Goal: Transaction & Acquisition: Obtain resource

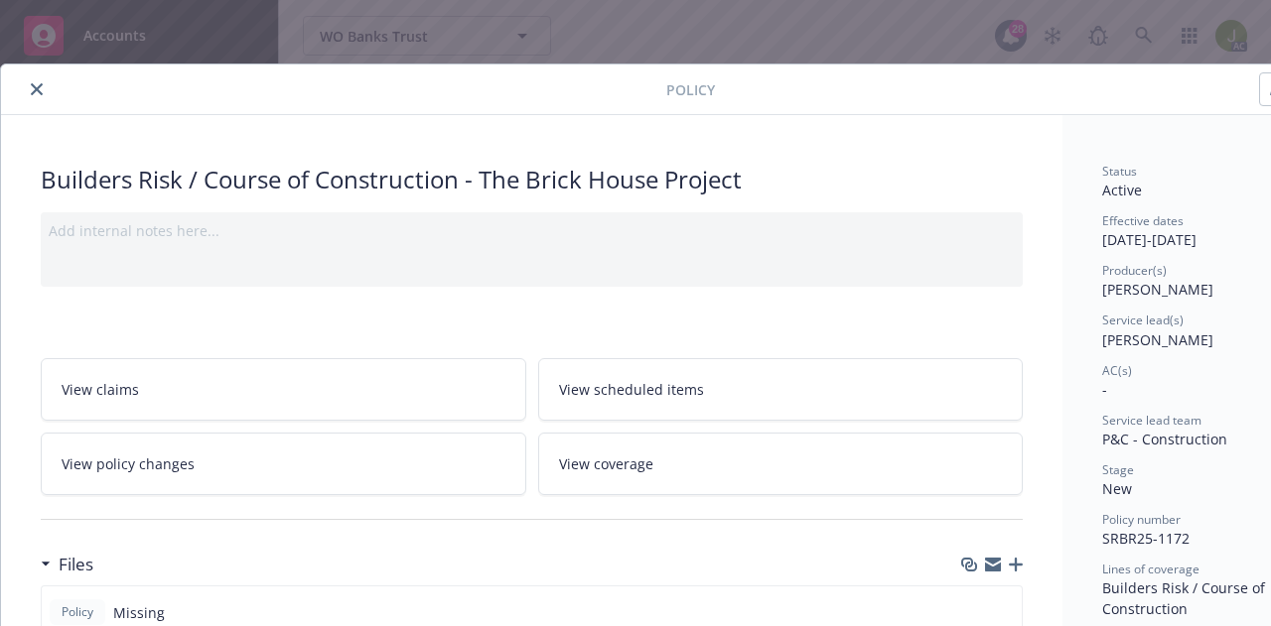
click at [22, 94] on div at bounding box center [337, 89] width 657 height 24
click at [31, 94] on icon "close" at bounding box center [37, 89] width 12 height 12
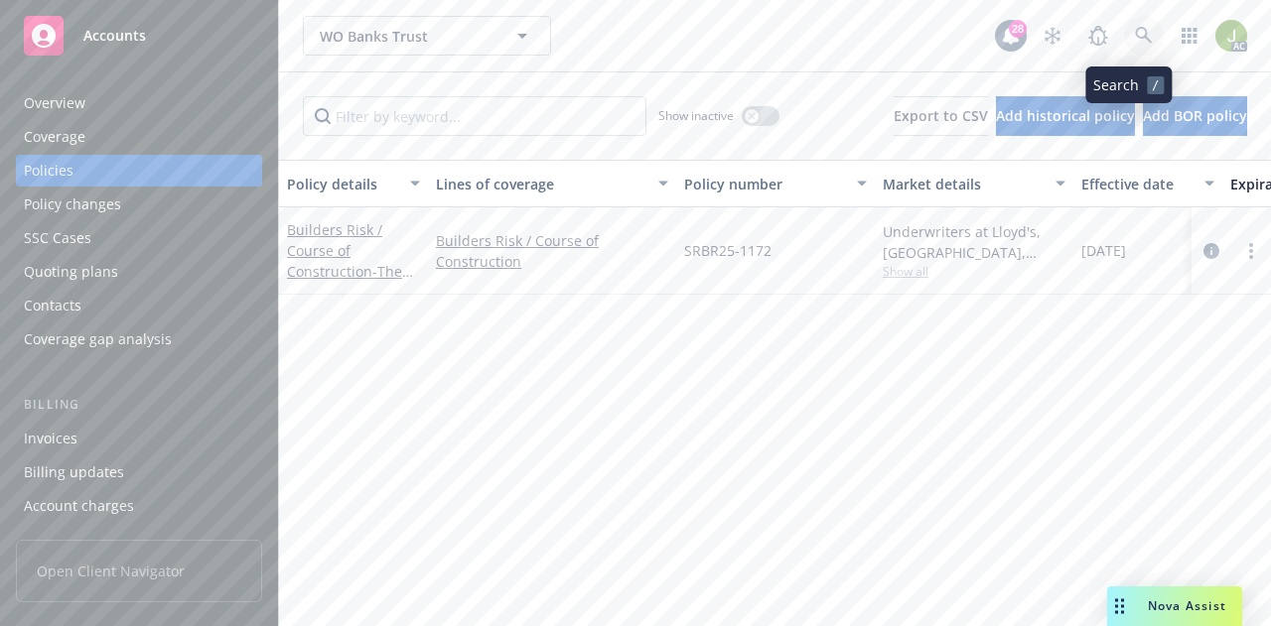
click at [971, 41] on icon at bounding box center [1144, 36] width 18 height 18
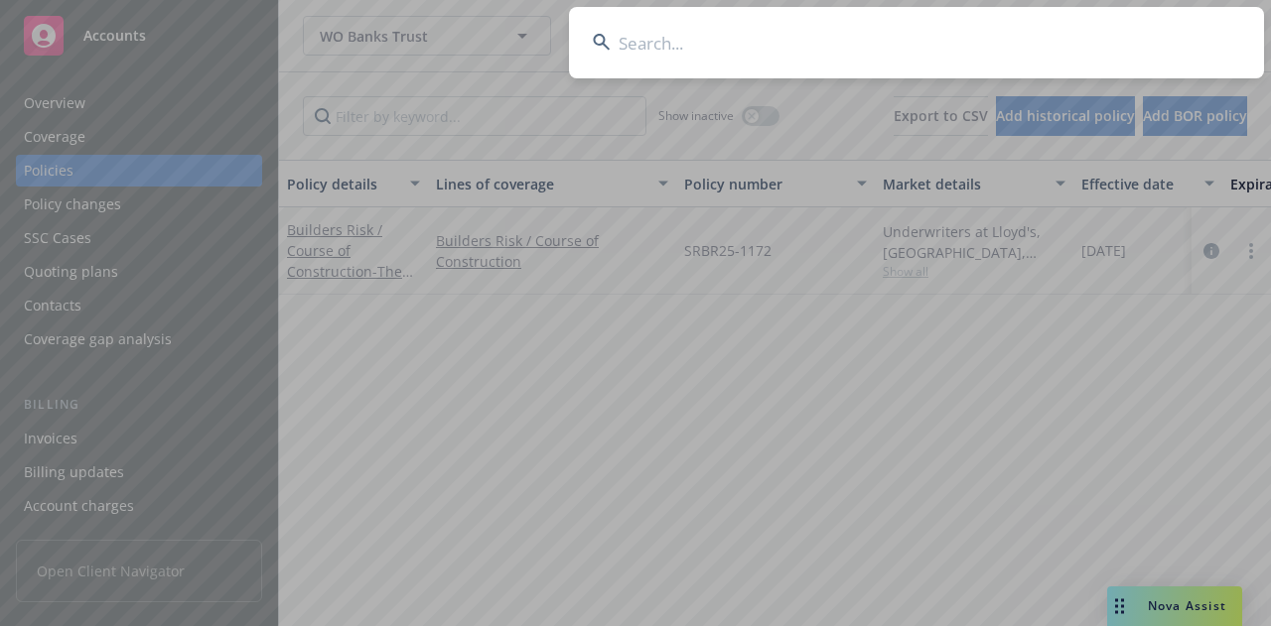
click at [671, 55] on input at bounding box center [916, 42] width 695 height 71
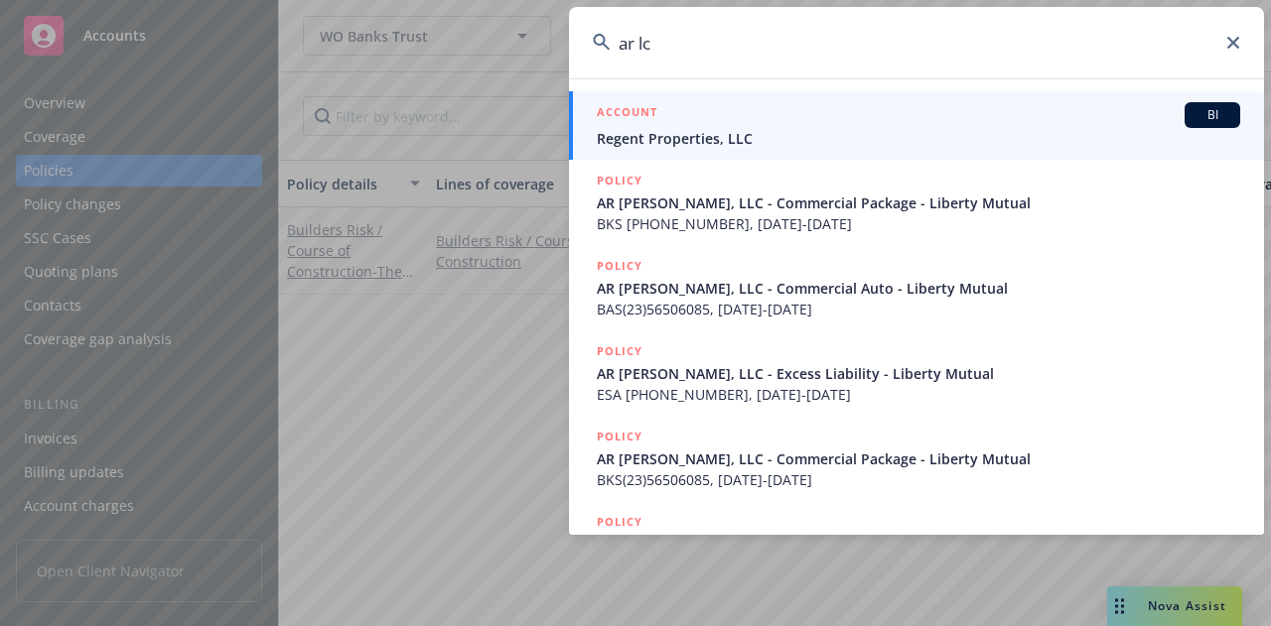
type input "ar lc"
click at [684, 120] on div "ACCOUNT BI" at bounding box center [918, 115] width 643 height 26
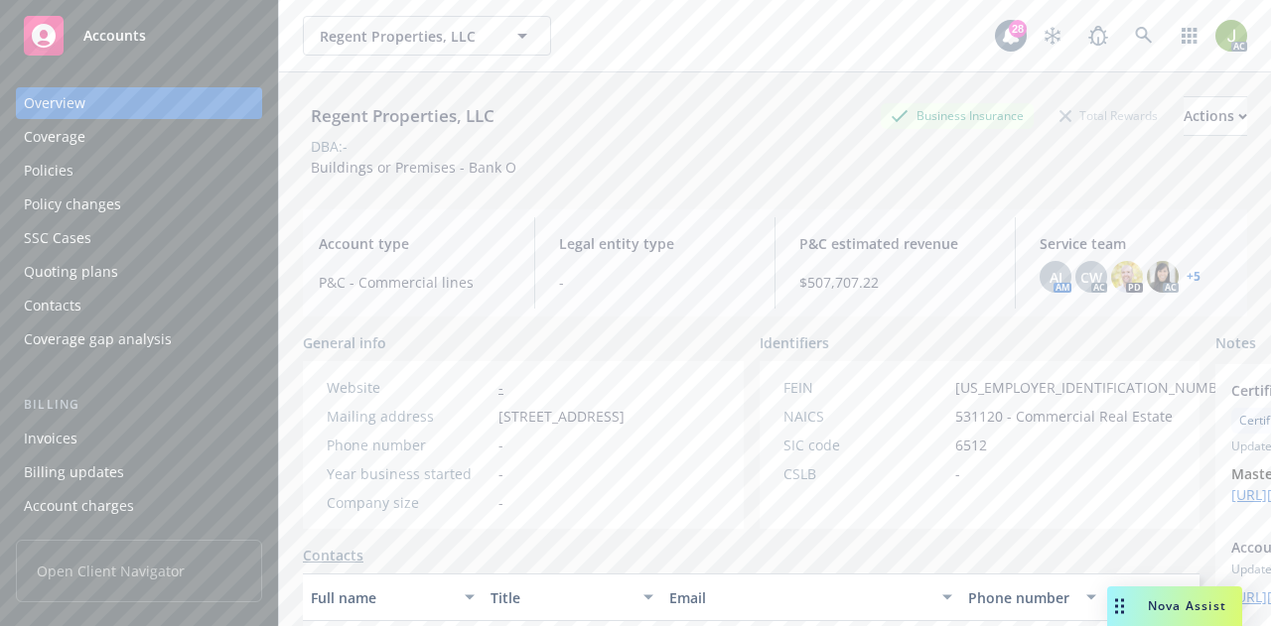
click at [153, 436] on div "Invoices" at bounding box center [139, 439] width 230 height 32
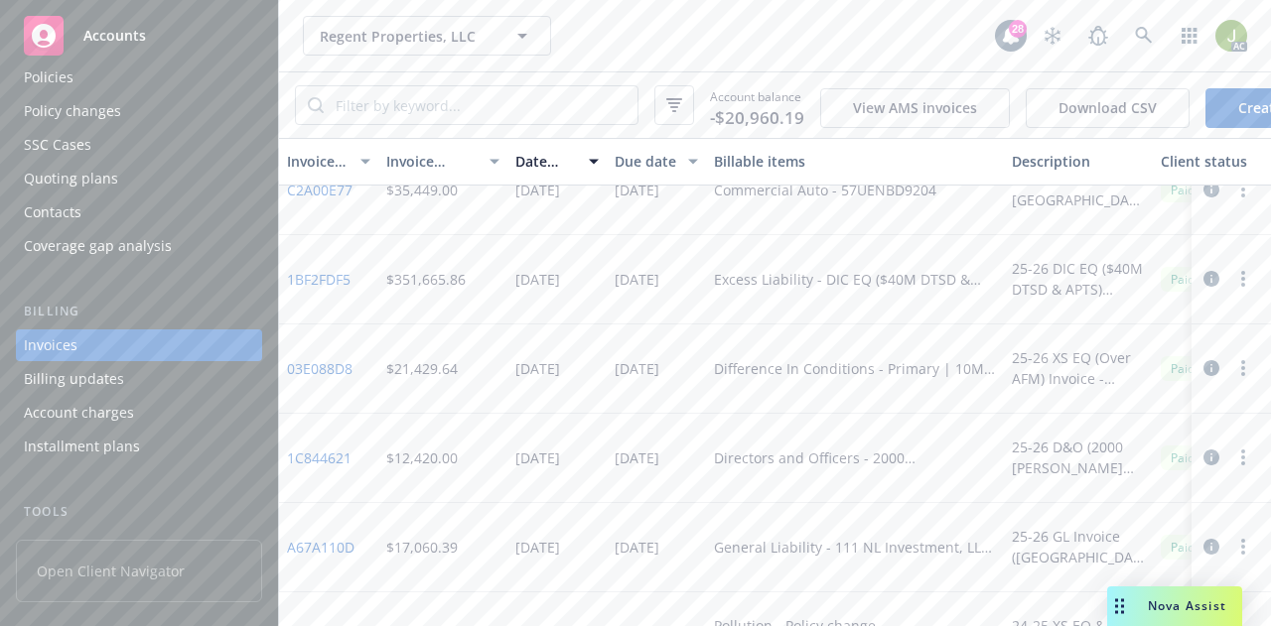
scroll to position [1390, 0]
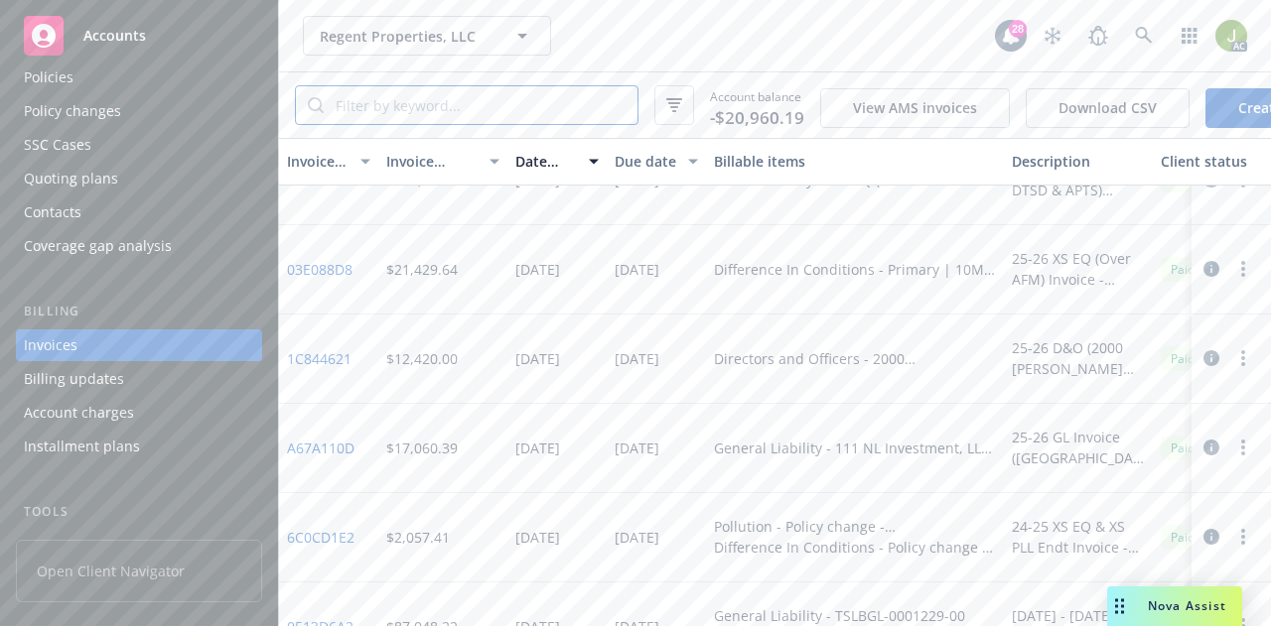
click at [459, 100] on input "search" at bounding box center [481, 105] width 314 height 38
type input "tx000"
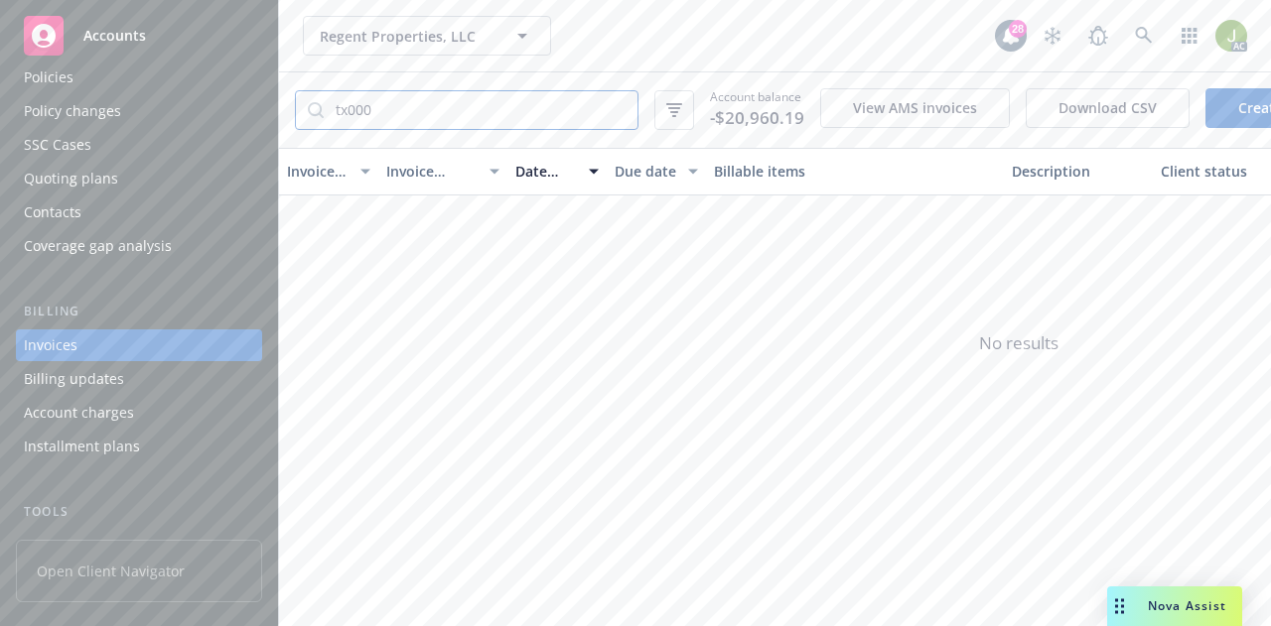
drag, startPoint x: 521, startPoint y: 104, endPoint x: 177, endPoint y: 103, distance: 344.5
click at [179, 103] on div "Accounts Overview Coverage Policies Policy changes SSC Cases Quoting plans Cont…" at bounding box center [635, 313] width 1271 height 626
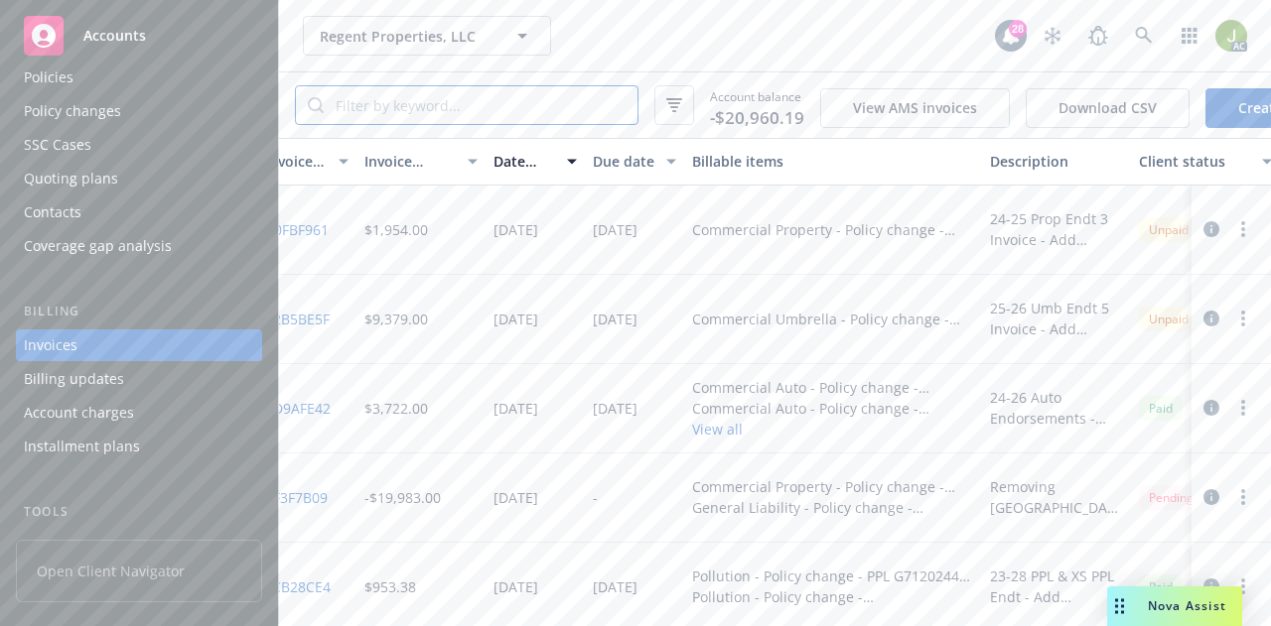
scroll to position [0, 0]
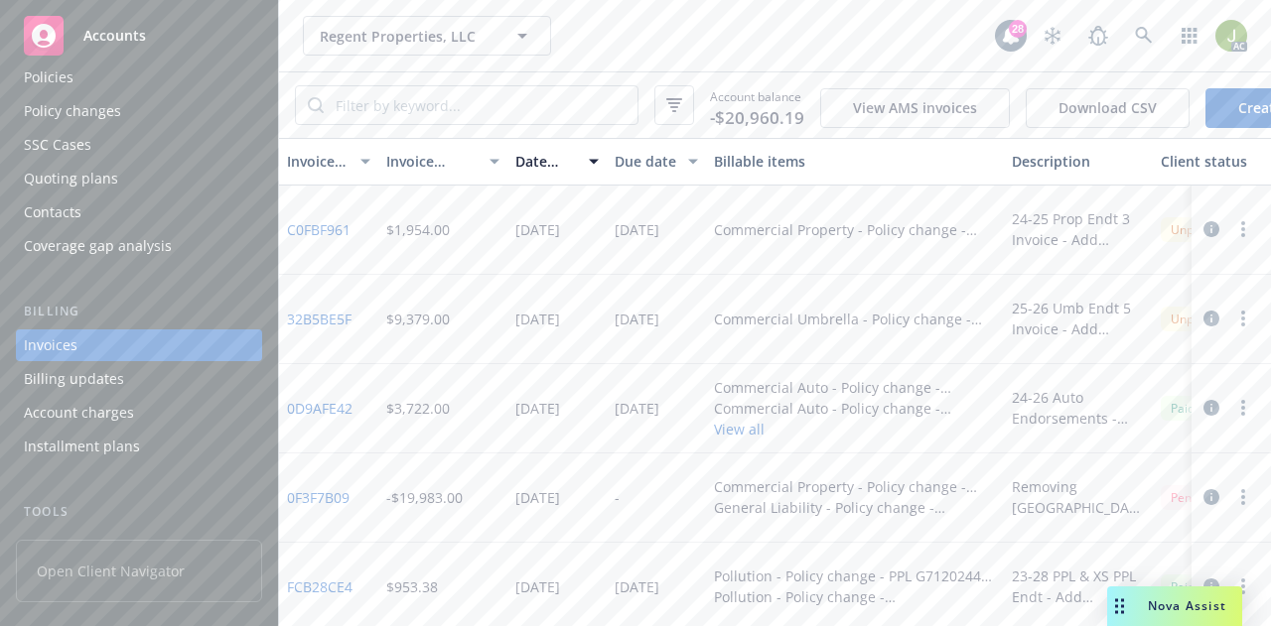
drag, startPoint x: 457, startPoint y: 415, endPoint x: 420, endPoint y: 415, distance: 36.7
click at [453, 416] on div "$3,722.00" at bounding box center [442, 408] width 129 height 89
click at [443, 105] on input "search" at bounding box center [481, 105] width 314 height 38
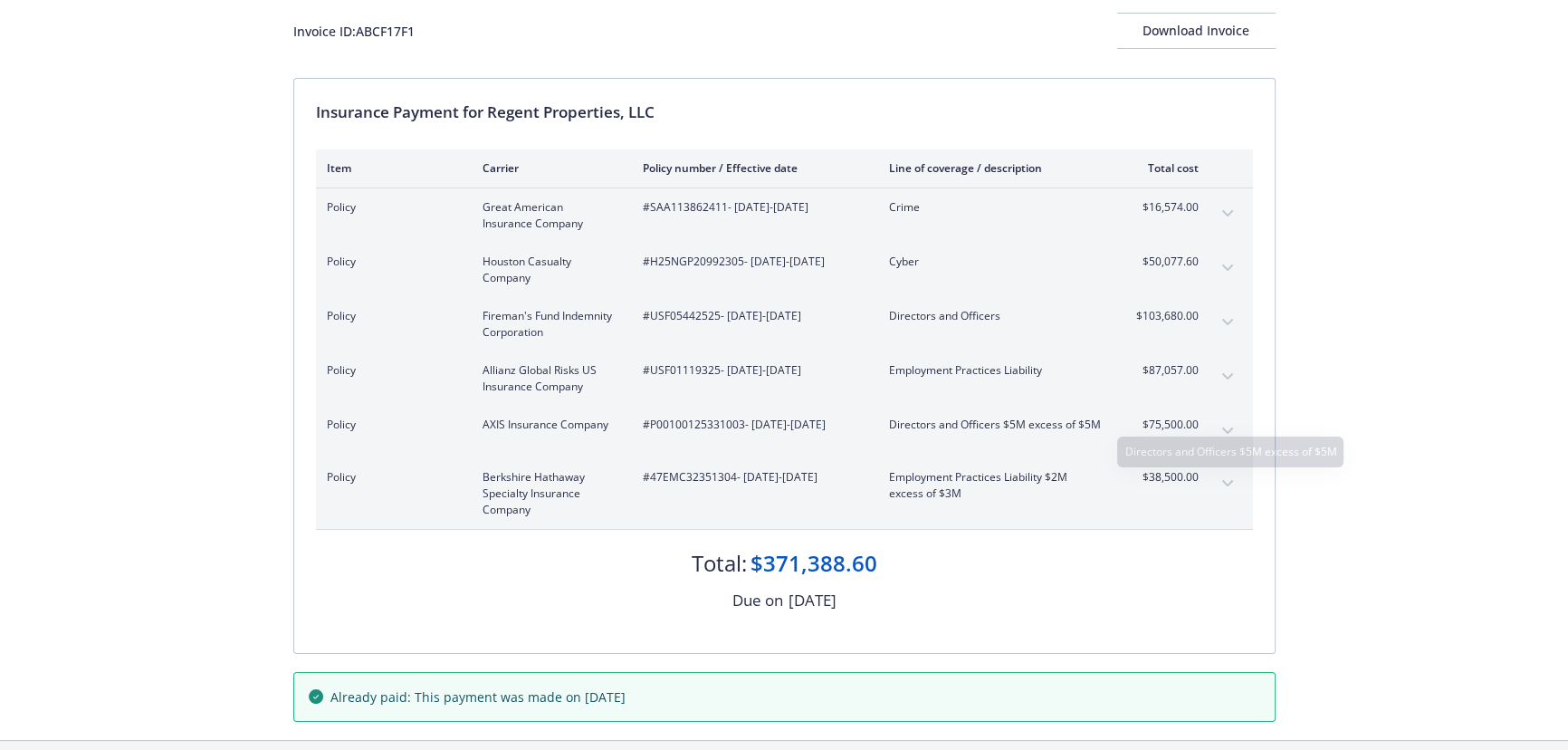
scroll to position [81, 0]
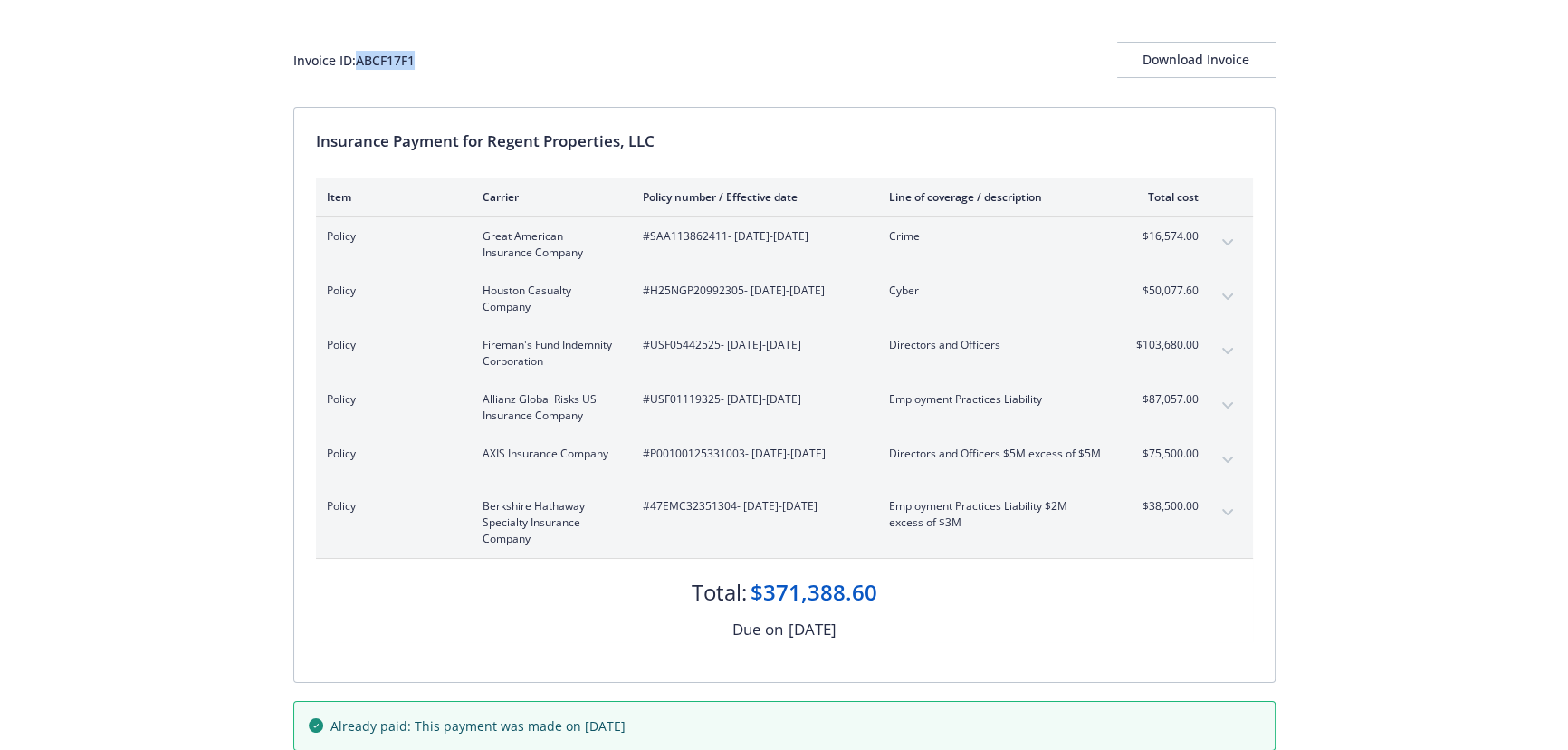
drag, startPoint x: 424, startPoint y: 61, endPoint x: 359, endPoint y: 59, distance: 65.0
click at [359, 59] on div "Invoice ID: ABCF17F1 Download Invoice" at bounding box center [784, 60] width 982 height 36
copy div "ABCF17F1"
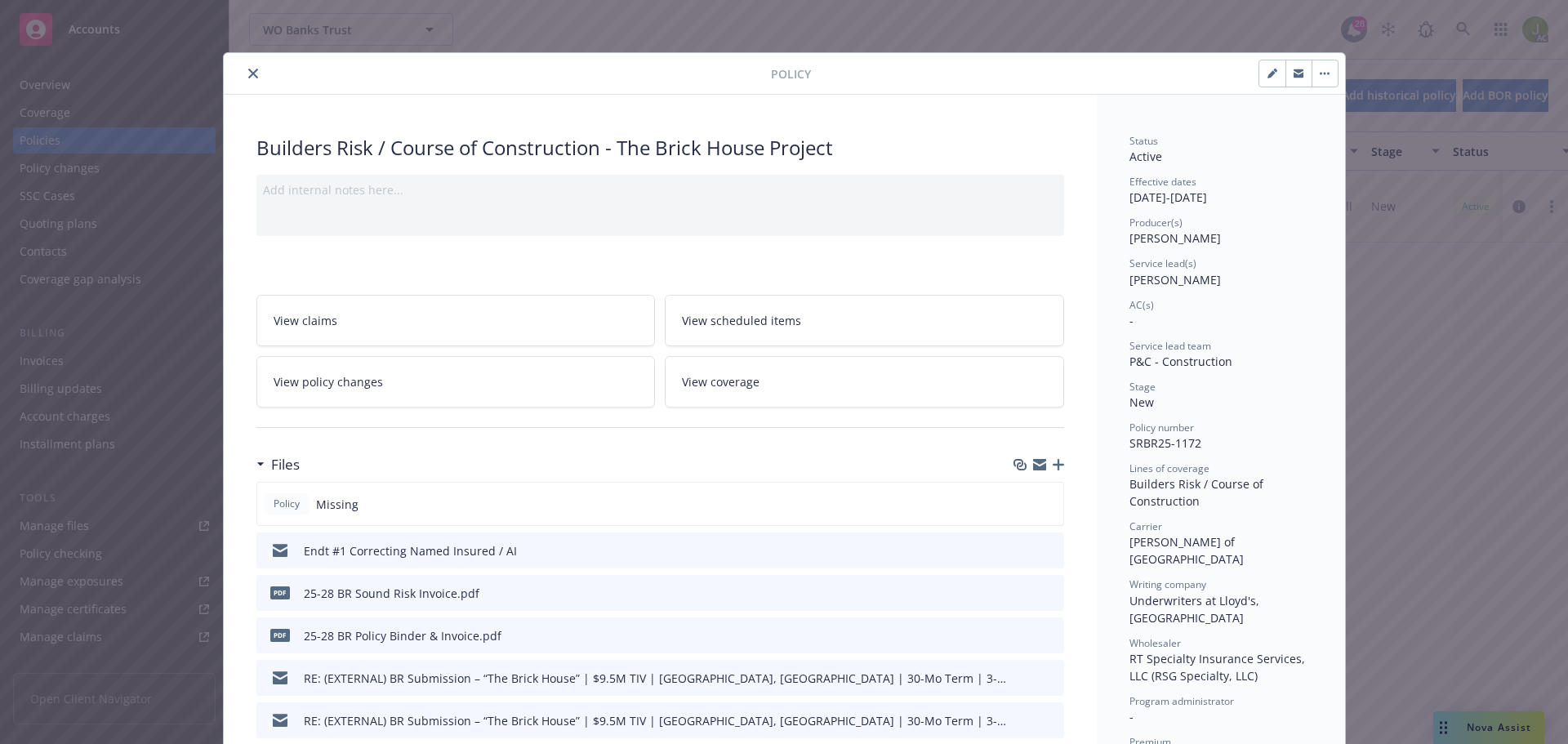
click at [248, 71] on icon "close" at bounding box center [253, 73] width 10 height 10
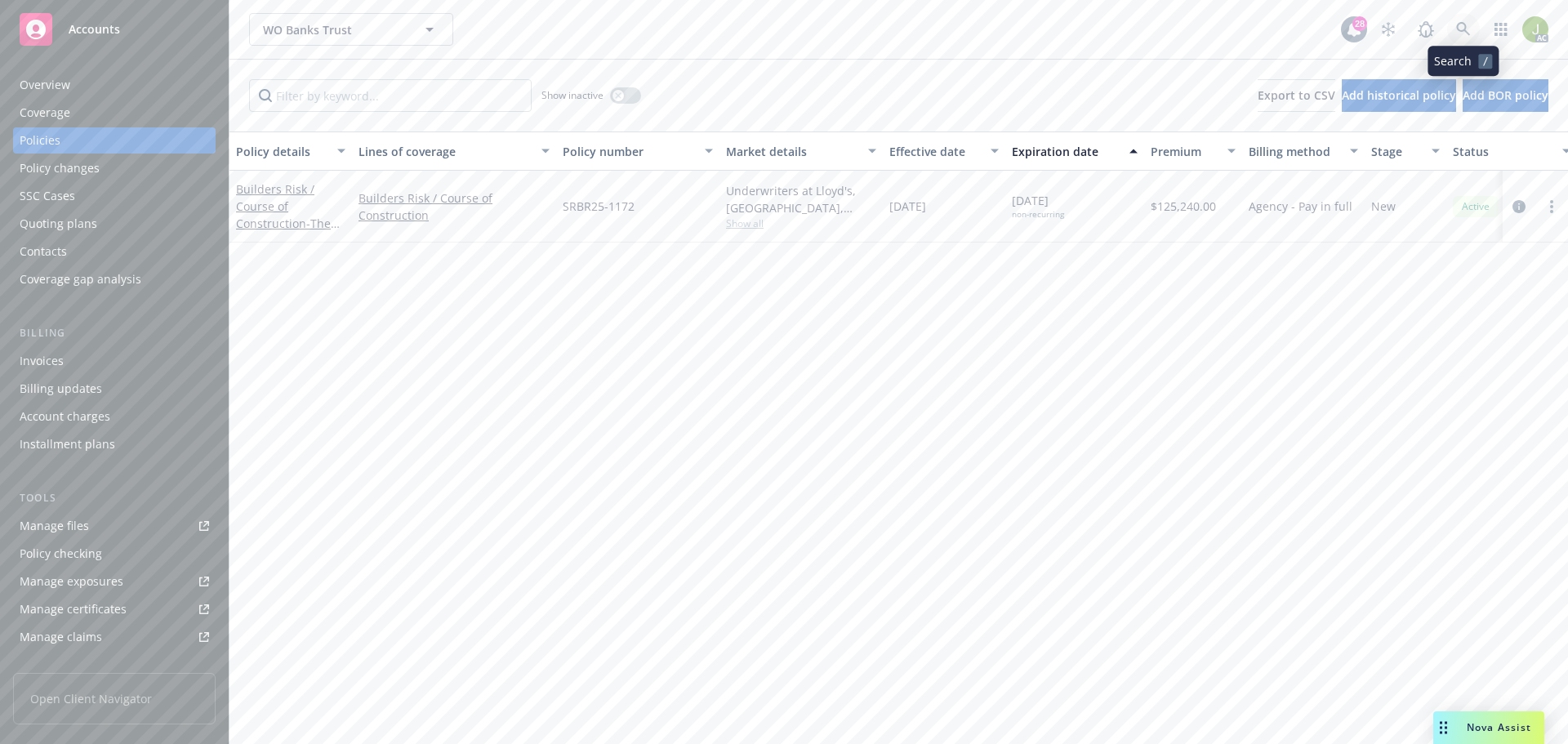
click at [1459, 34] on icon at bounding box center [1464, 30] width 15 height 15
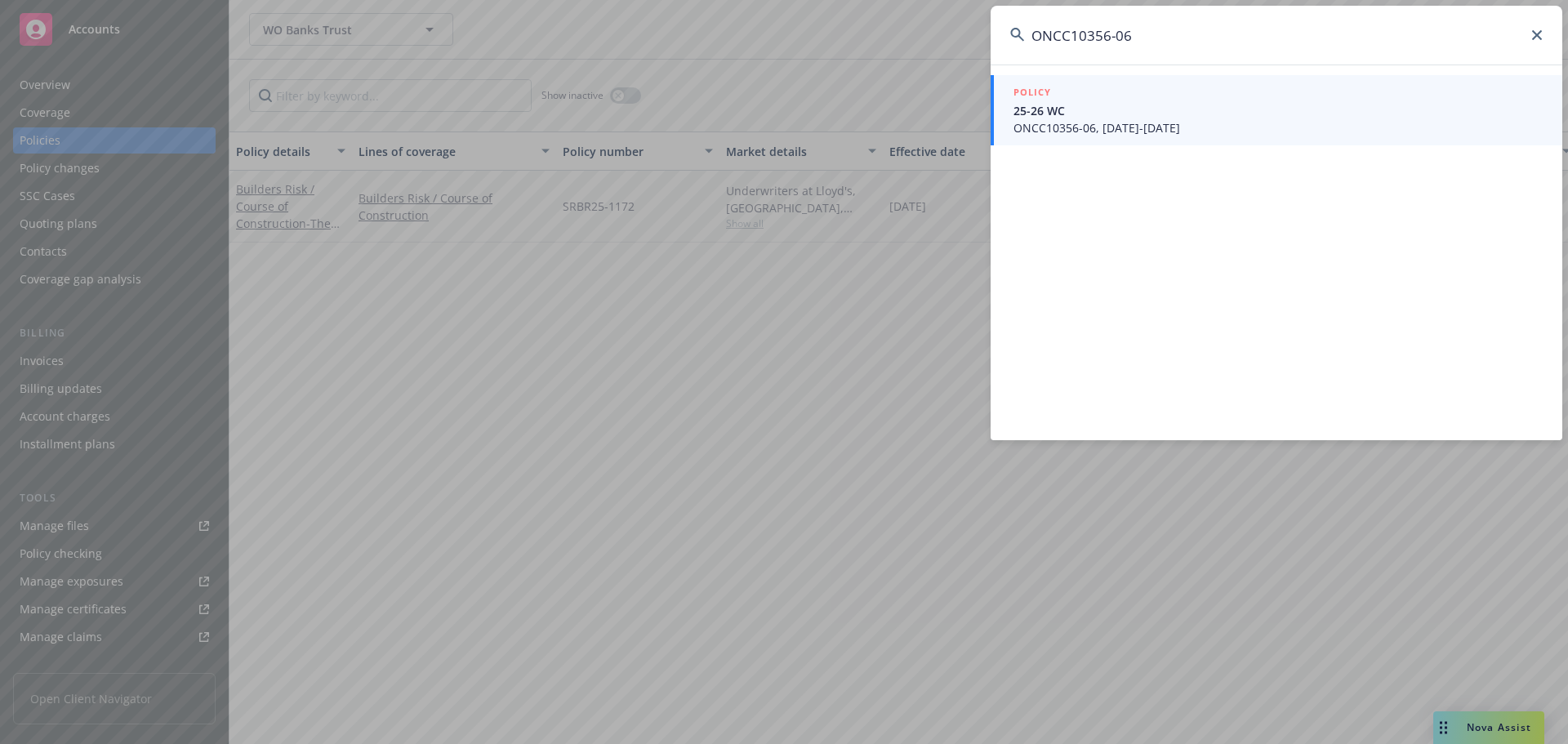
type input "ONCC10356-06"
click at [1159, 129] on span "ONCC10356-06, 10/01/2025-10/01/2026" at bounding box center [1278, 128] width 529 height 17
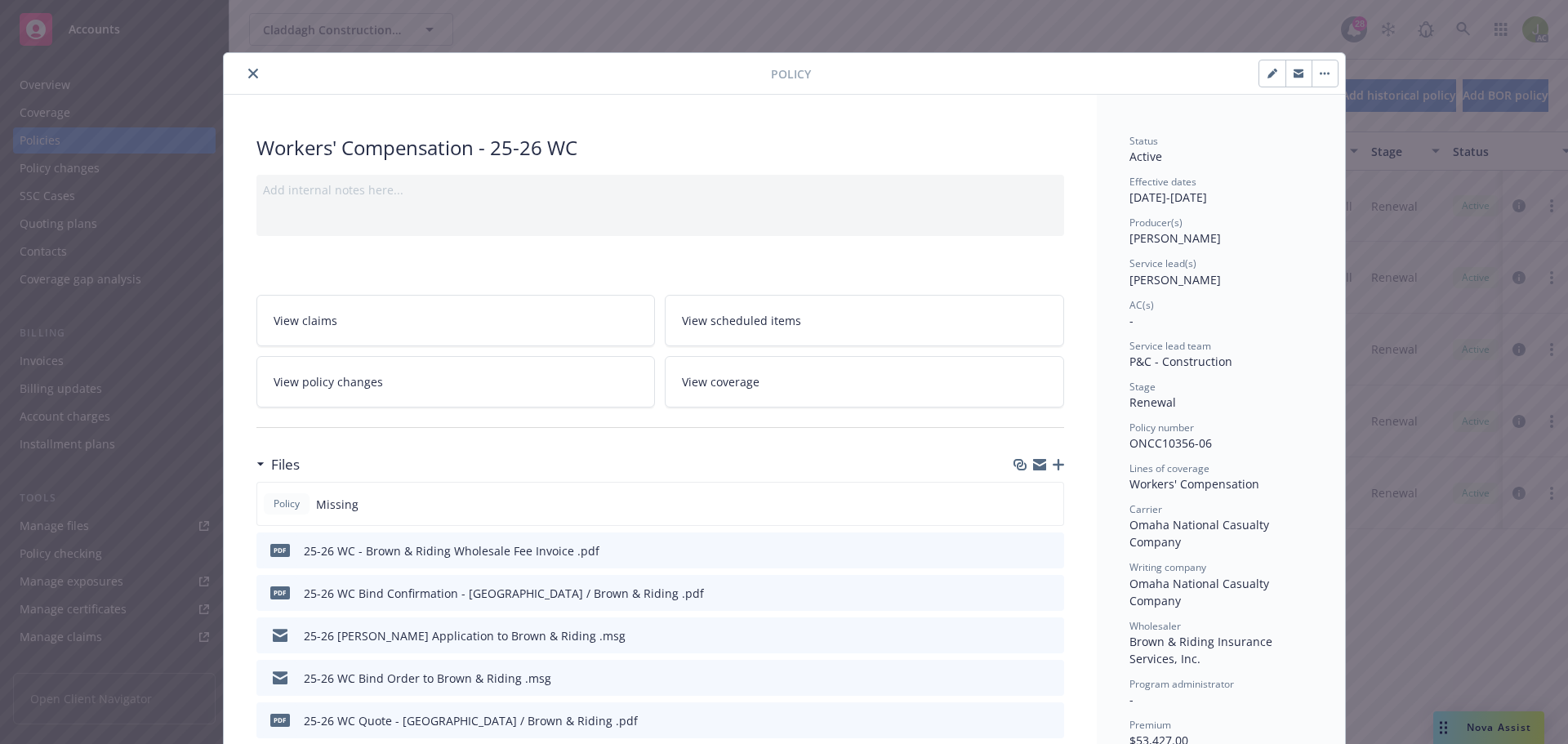
click at [248, 77] on icon "close" at bounding box center [253, 73] width 10 height 10
click at [146, 363] on div "Policy Workers' Compensation - 25-26 WC Add internal notes here... View claims …" at bounding box center [784, 372] width 1568 height 744
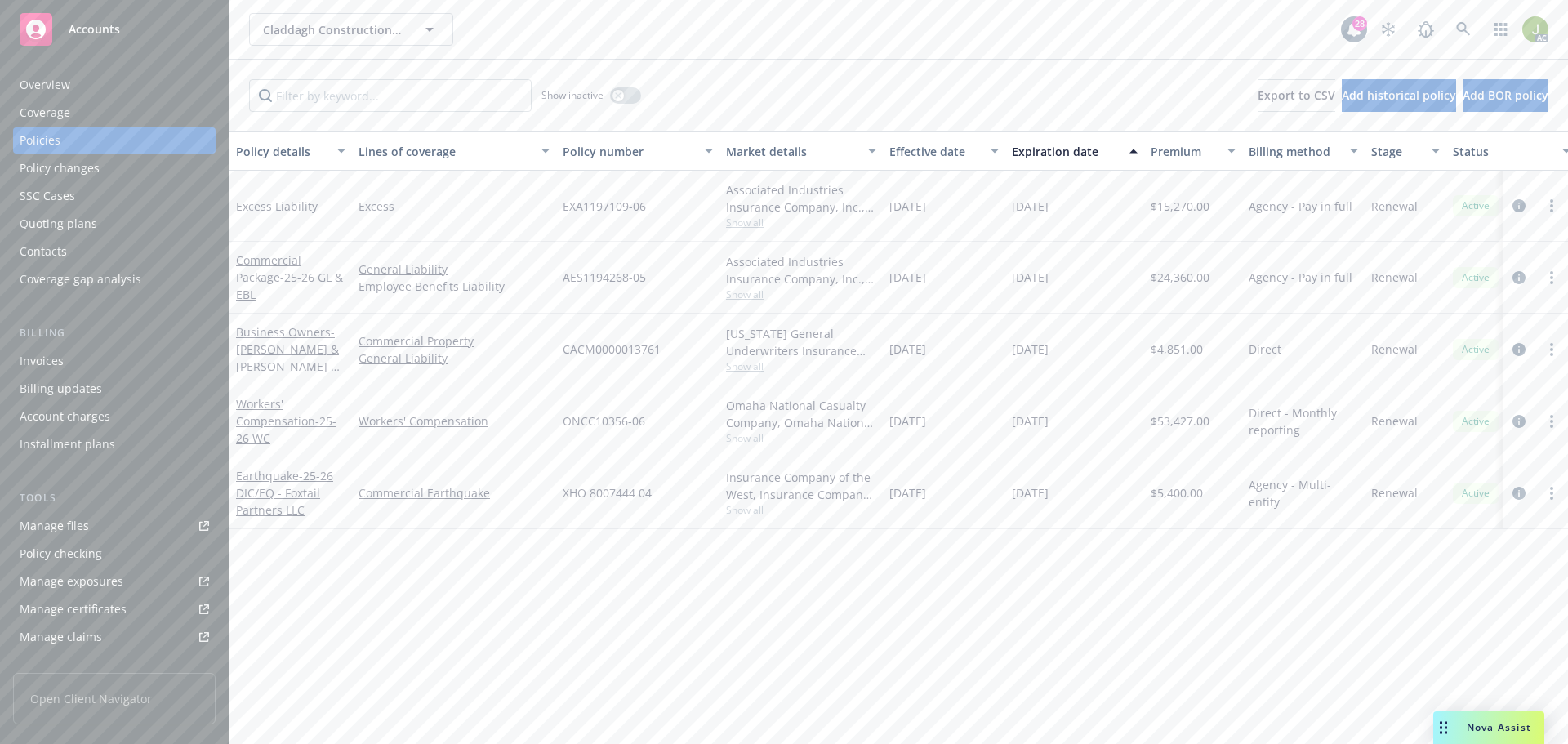
click at [118, 360] on div "Invoices" at bounding box center [114, 361] width 189 height 26
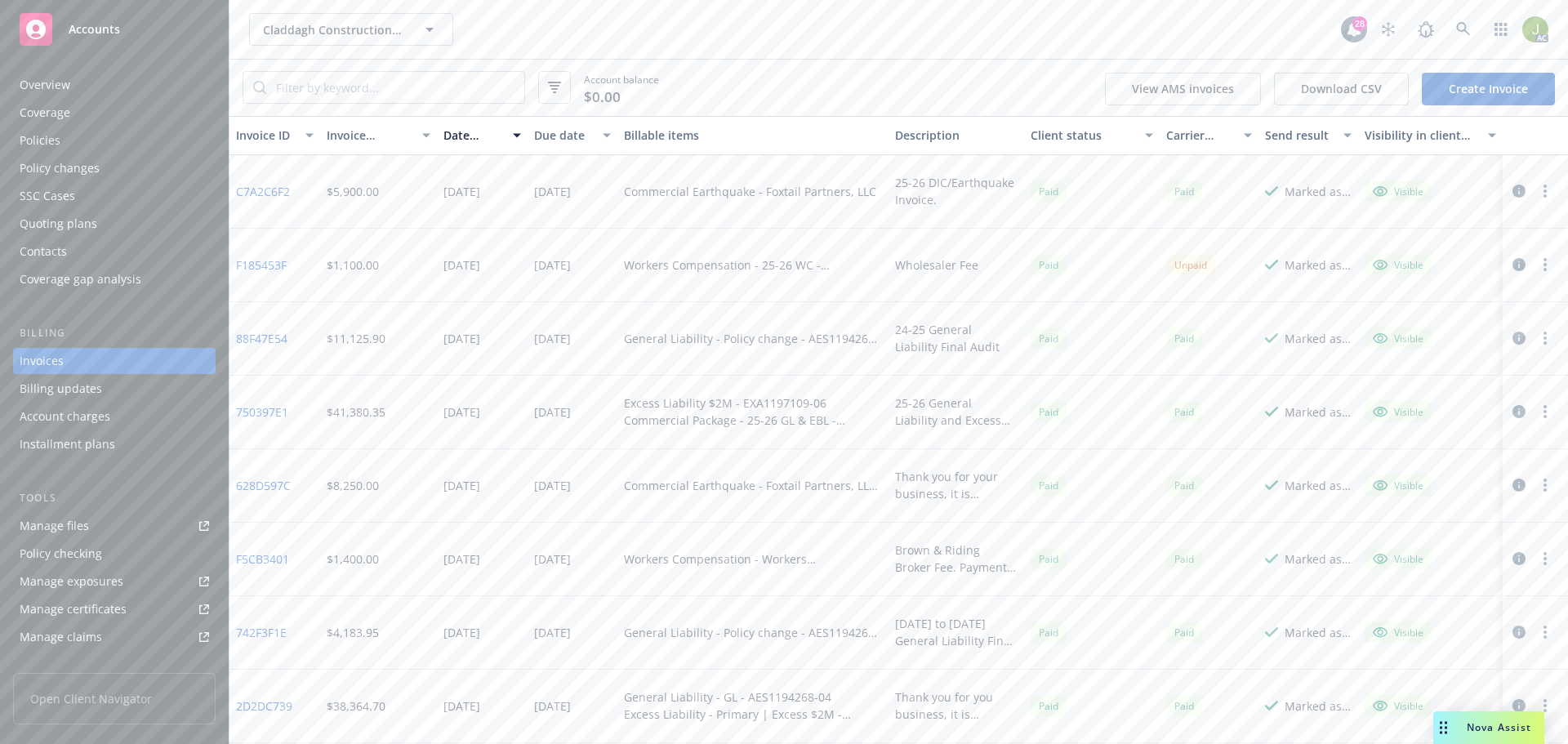
click at [275, 265] on link "F185453F" at bounding box center [262, 265] width 51 height 17
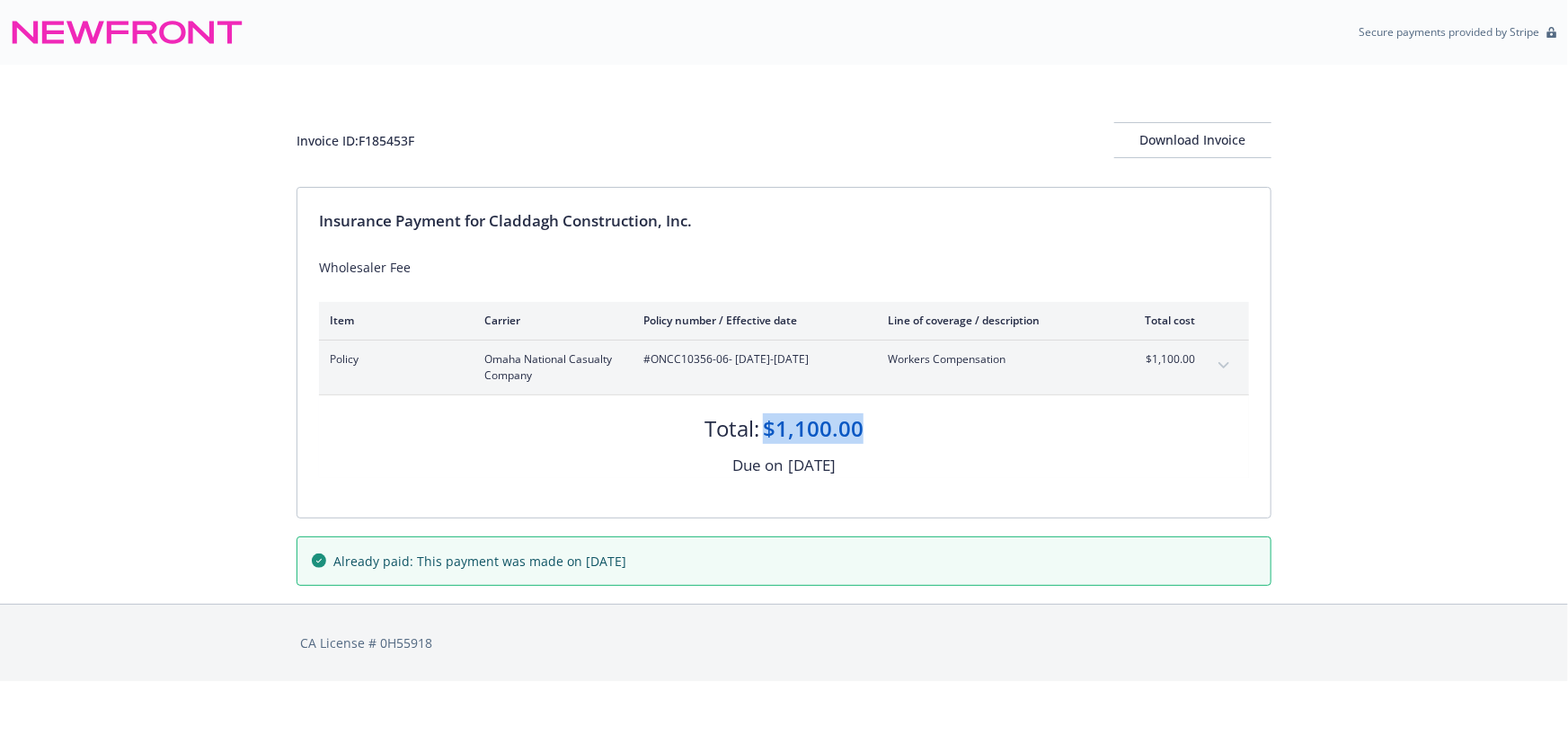
drag, startPoint x: 883, startPoint y: 426, endPoint x: 770, endPoint y: 431, distance: 113.1
click at [770, 431] on div "Total: $1,100.00" at bounding box center [784, 420] width 931 height 49
copy div "$1,100.00"
